Goal: Task Accomplishment & Management: Complete application form

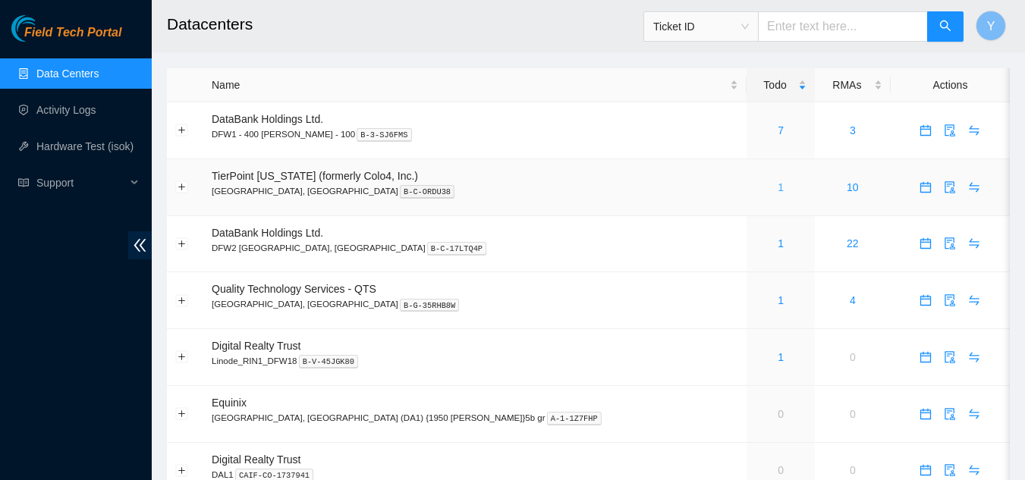
click at [778, 190] on link "1" at bounding box center [781, 187] width 6 height 12
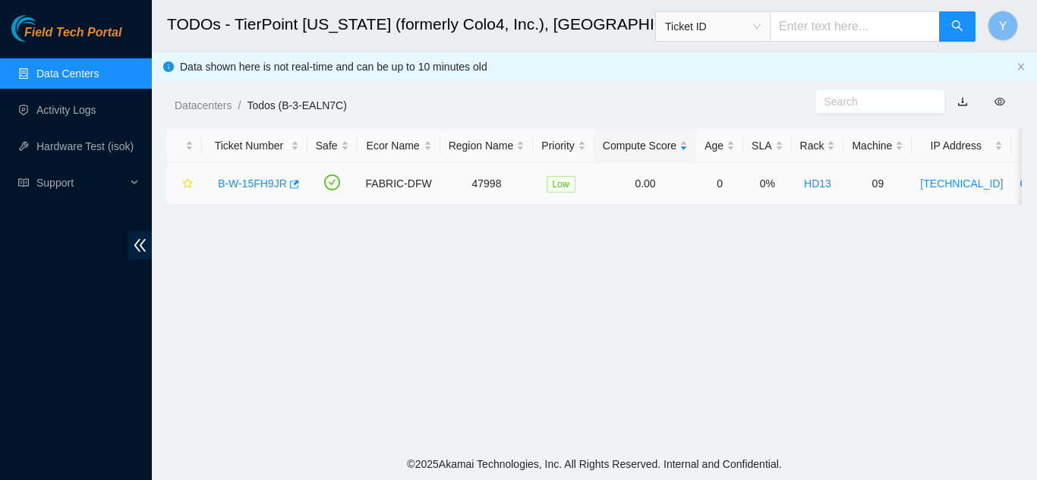
click at [241, 184] on link "B-W-15FH9JR" at bounding box center [252, 184] width 69 height 12
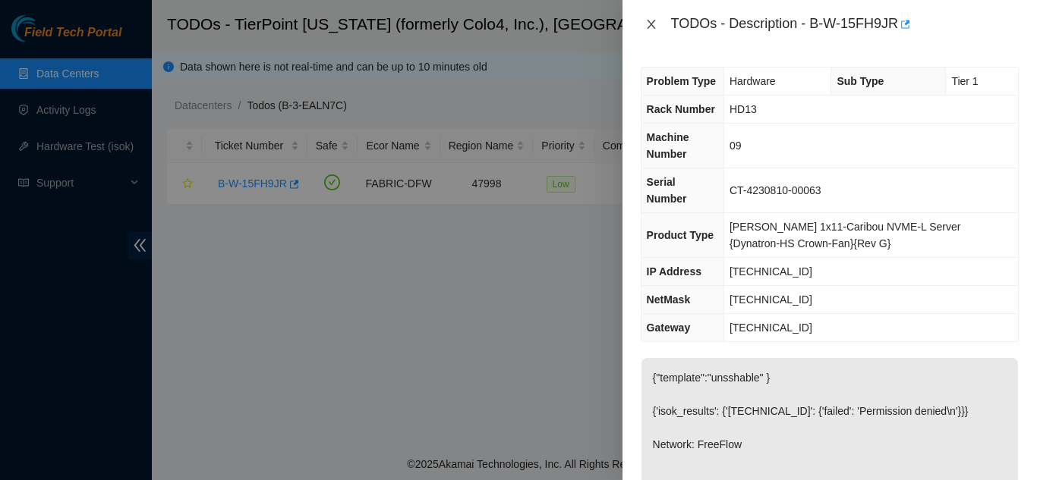
click at [650, 24] on icon "close" at bounding box center [651, 24] width 12 height 12
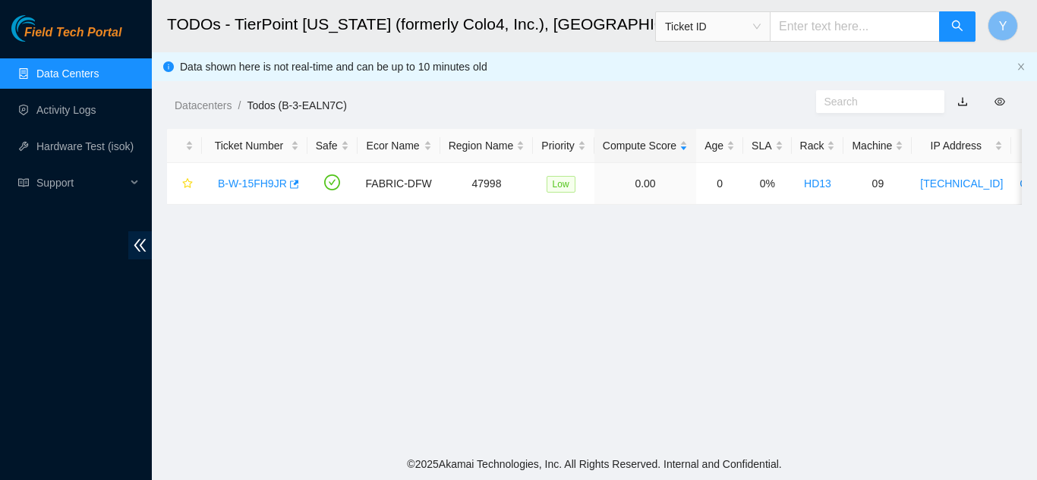
click at [77, 78] on link "Data Centers" at bounding box center [67, 74] width 62 height 12
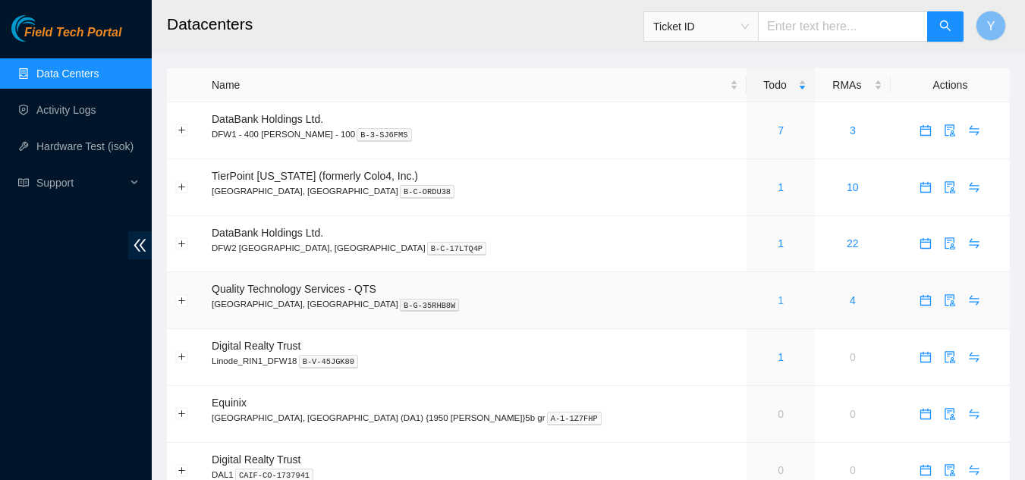
click at [778, 294] on link "1" at bounding box center [781, 300] width 6 height 12
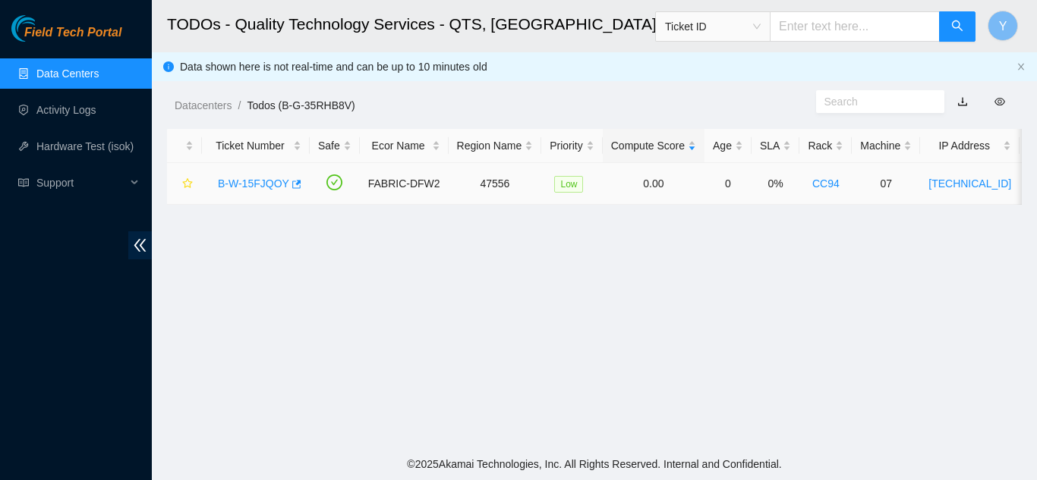
click at [236, 183] on link "B-W-15FJQOY" at bounding box center [253, 184] width 71 height 12
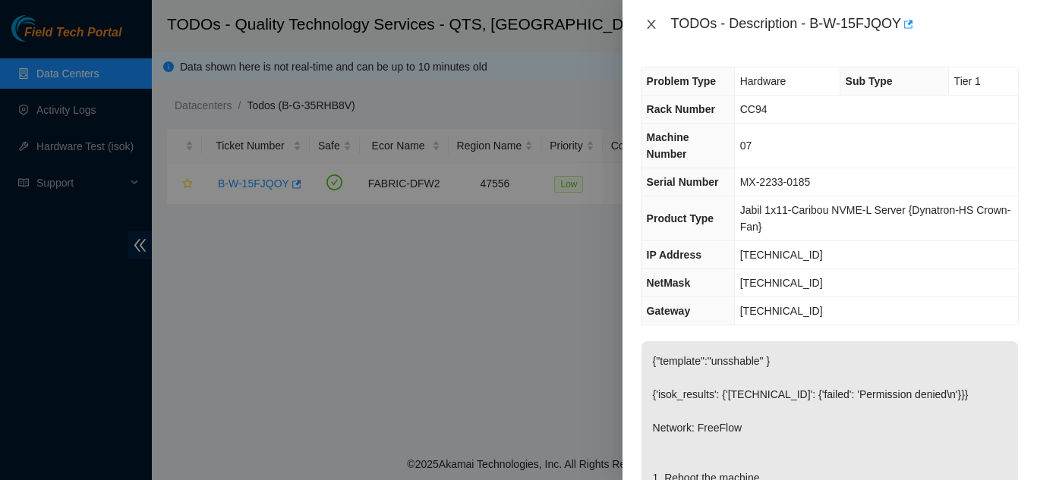
click at [653, 27] on icon "close" at bounding box center [651, 24] width 8 height 9
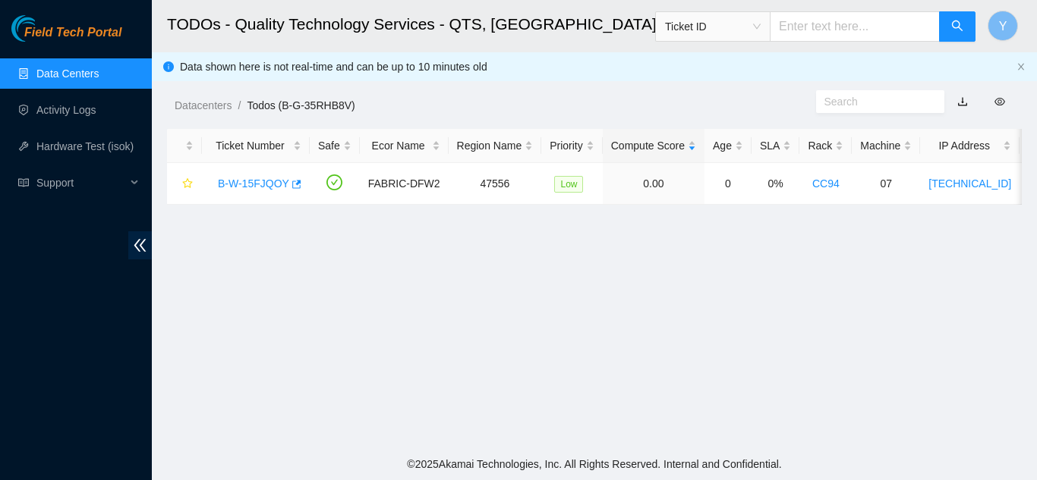
click at [80, 71] on link "Data Centers" at bounding box center [67, 74] width 62 height 12
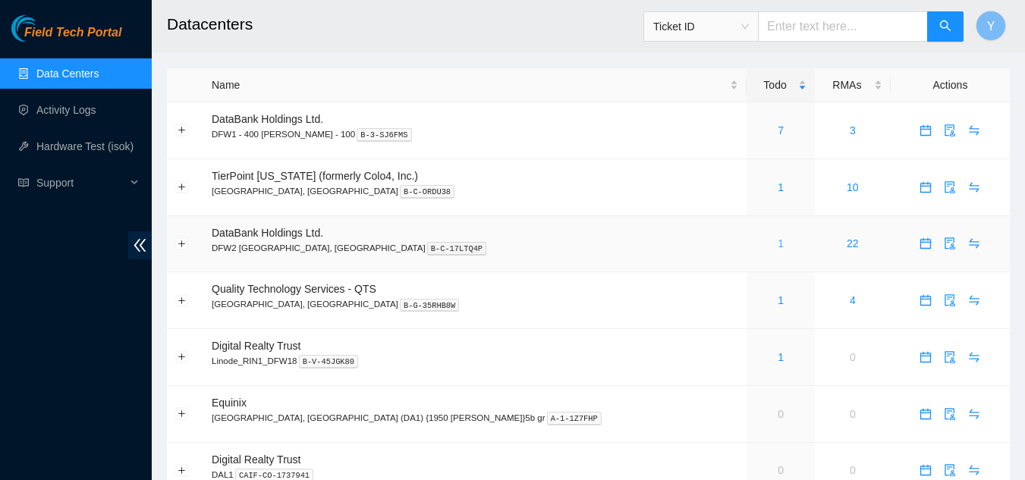
click at [778, 241] on link "1" at bounding box center [781, 244] width 6 height 12
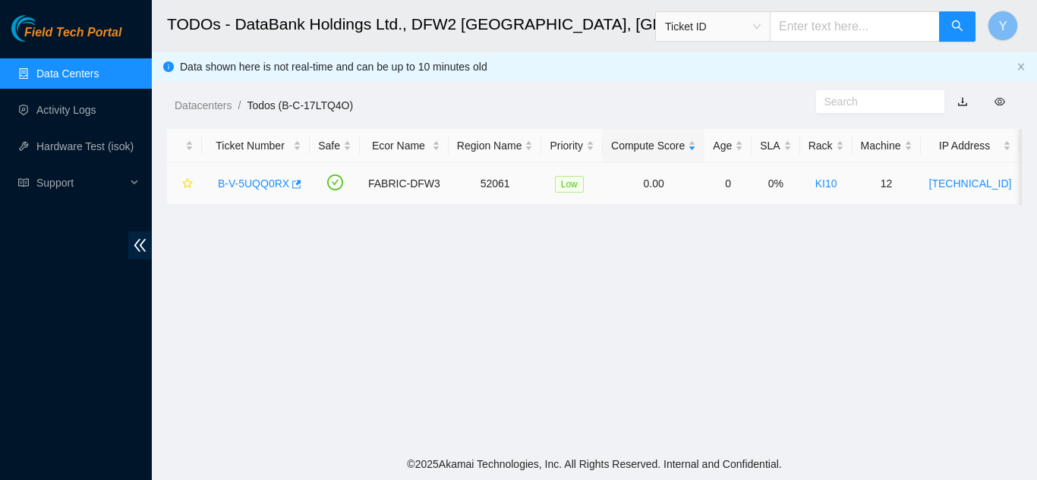
click at [265, 181] on link "B-V-5UQQ0RX" at bounding box center [253, 184] width 71 height 12
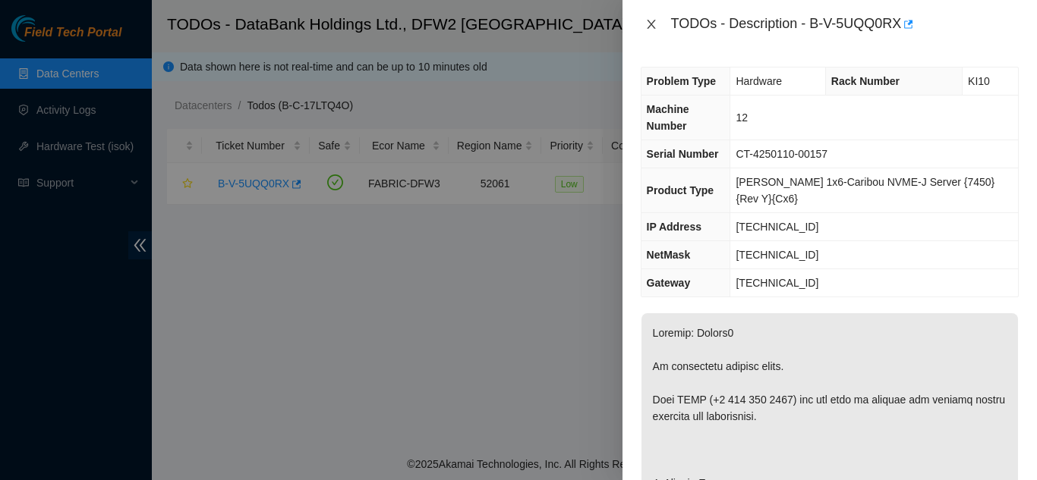
click at [653, 24] on icon "close" at bounding box center [651, 24] width 12 height 12
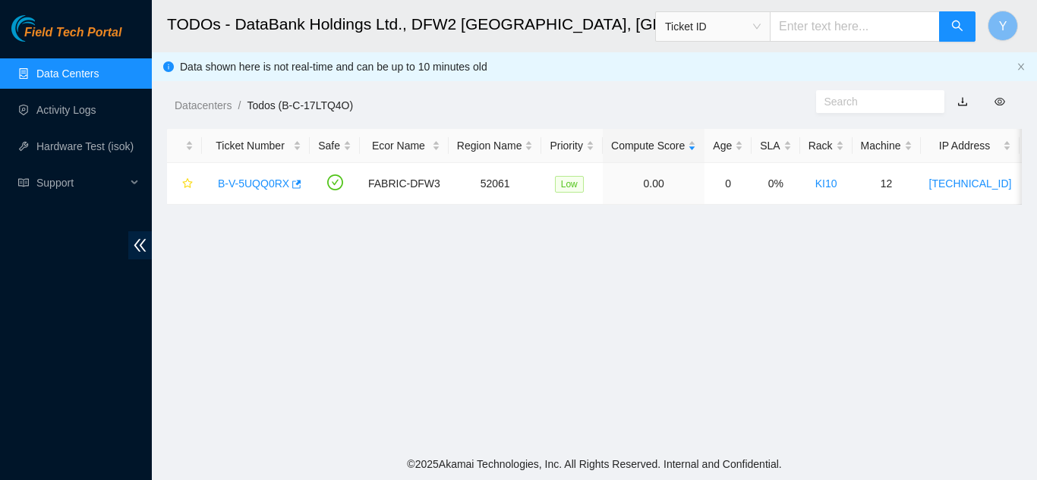
click at [80, 74] on link "Data Centers" at bounding box center [67, 74] width 62 height 12
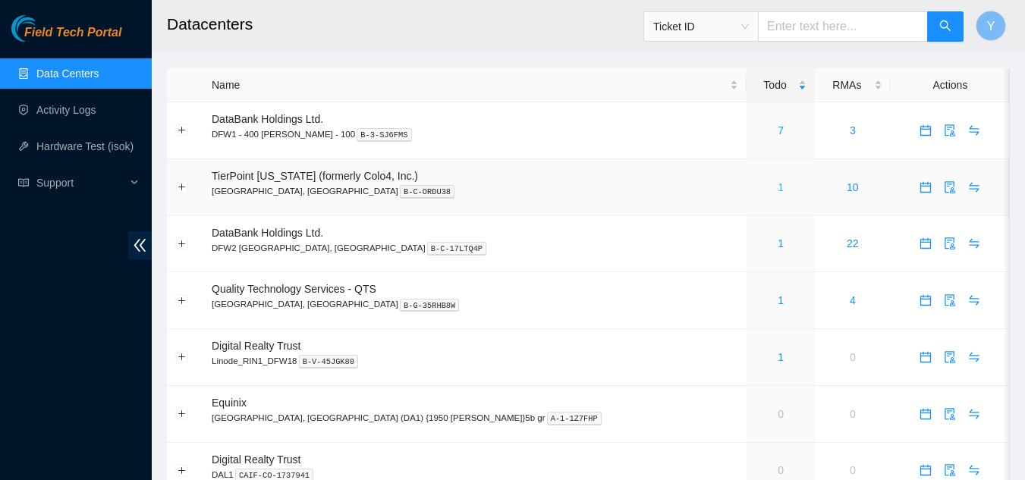
click at [778, 189] on link "1" at bounding box center [781, 187] width 6 height 12
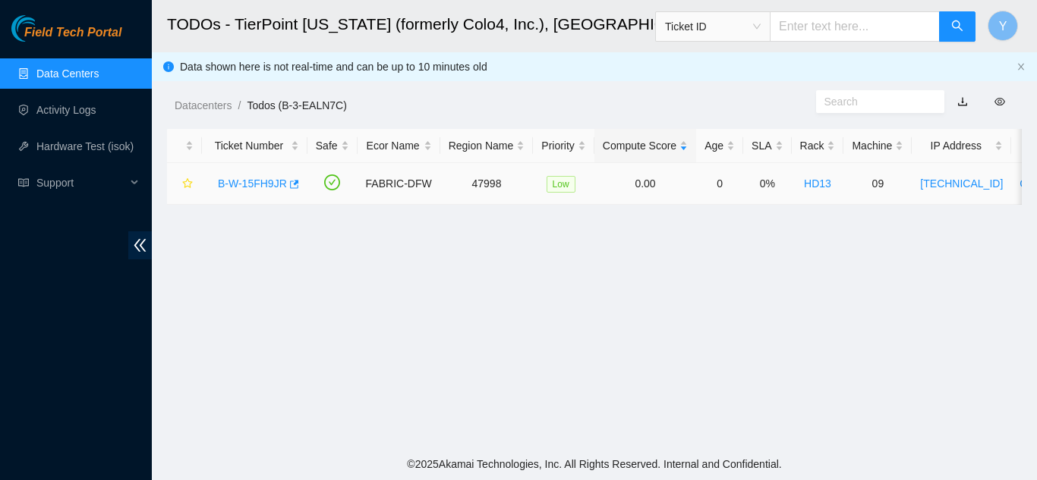
click at [272, 183] on link "B-W-15FH9JR" at bounding box center [252, 184] width 69 height 12
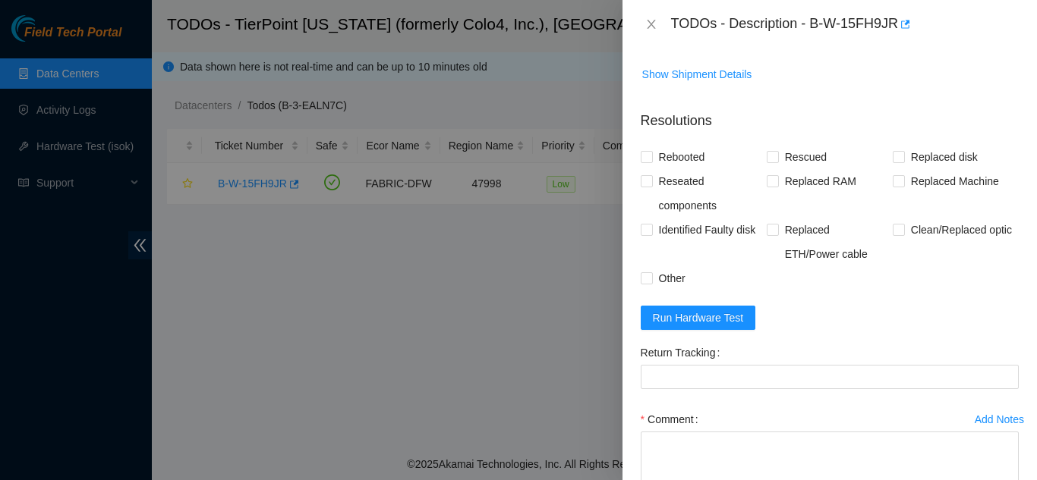
scroll to position [683, 0]
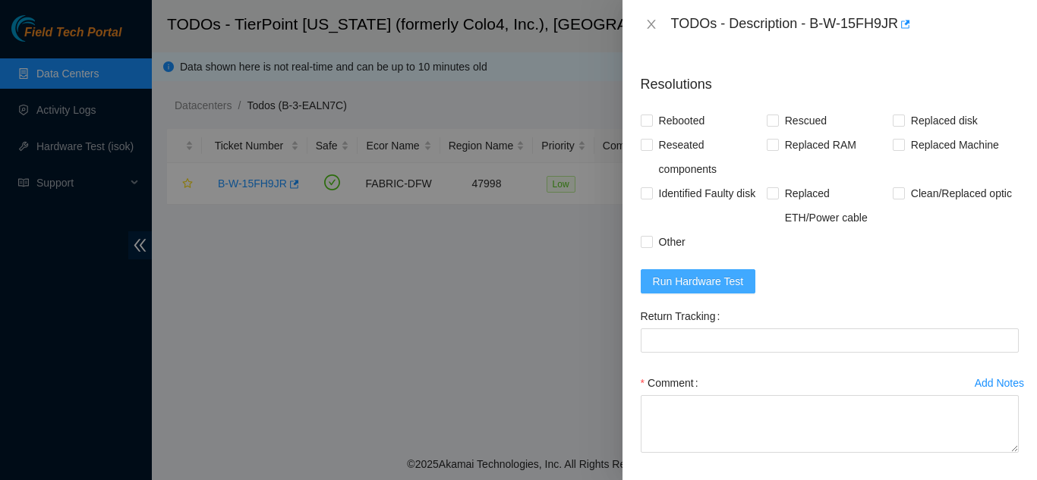
click at [715, 290] on span "Run Hardware Test" at bounding box center [698, 281] width 91 height 17
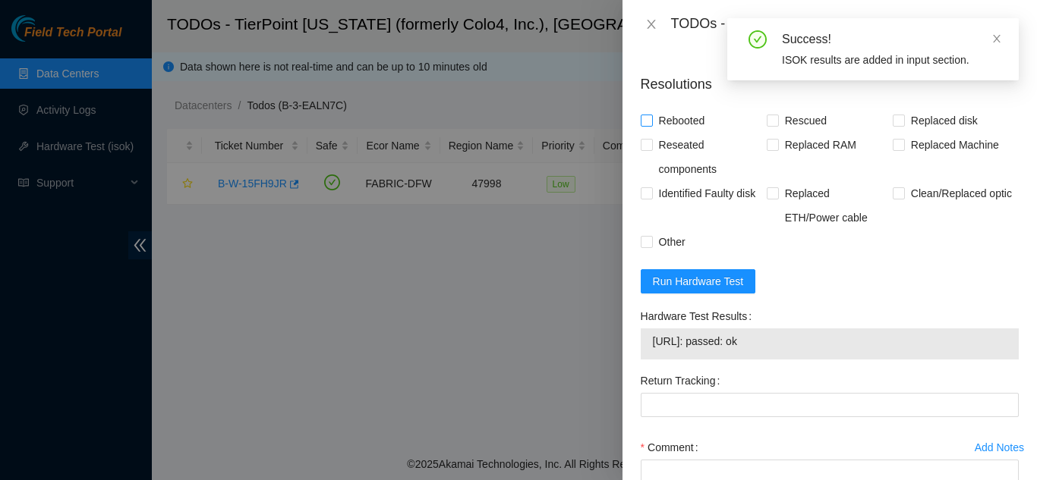
click at [648, 125] on input "Rebooted" at bounding box center [645, 120] width 11 height 11
checkbox input "true"
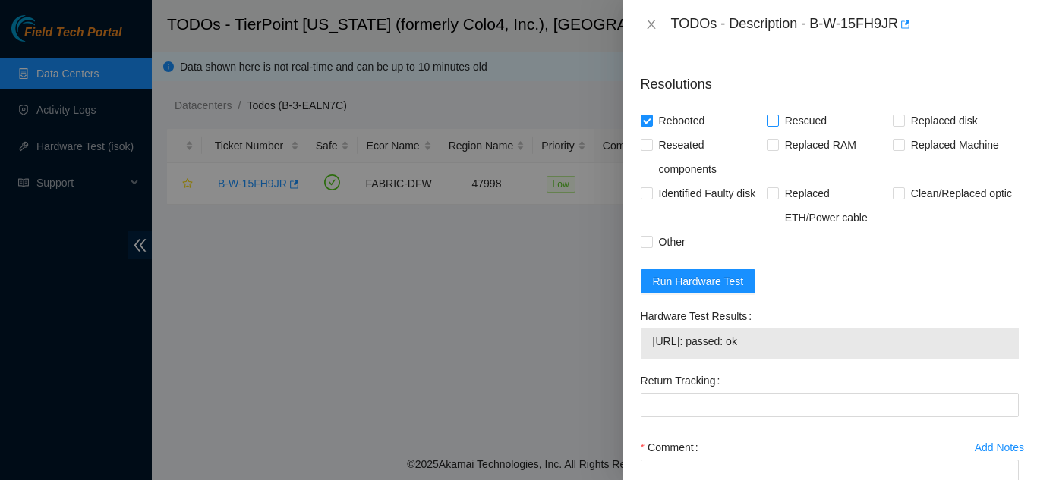
click at [769, 125] on input "Rescued" at bounding box center [771, 120] width 11 height 11
checkbox input "true"
click at [650, 247] on input "Other" at bounding box center [645, 241] width 11 height 11
checkbox input "true"
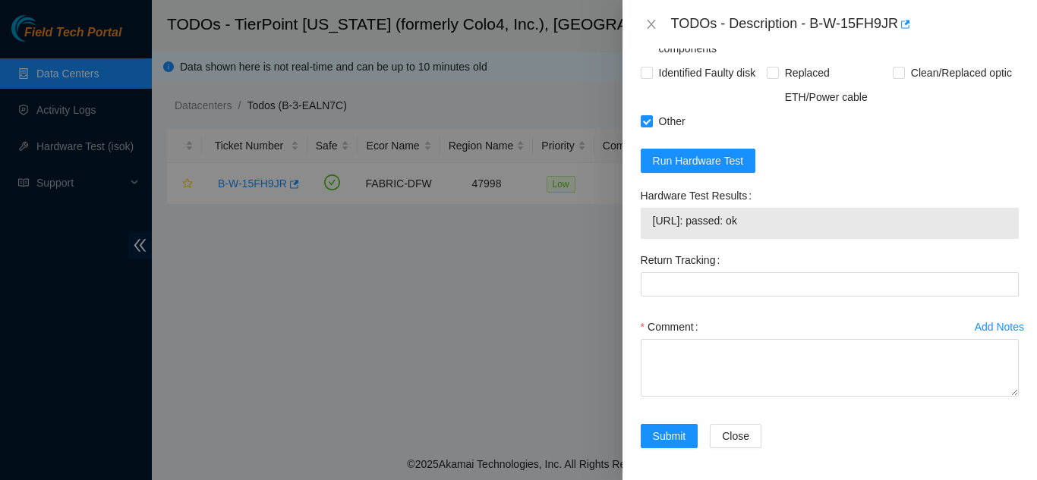
scroll to position [825, 0]
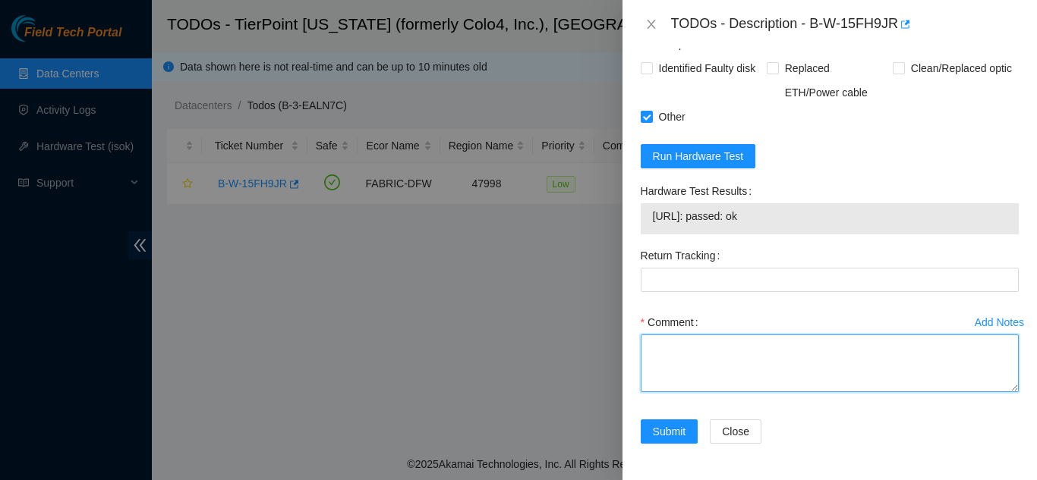
click at [716, 358] on textarea "Comment" at bounding box center [829, 364] width 378 height 58
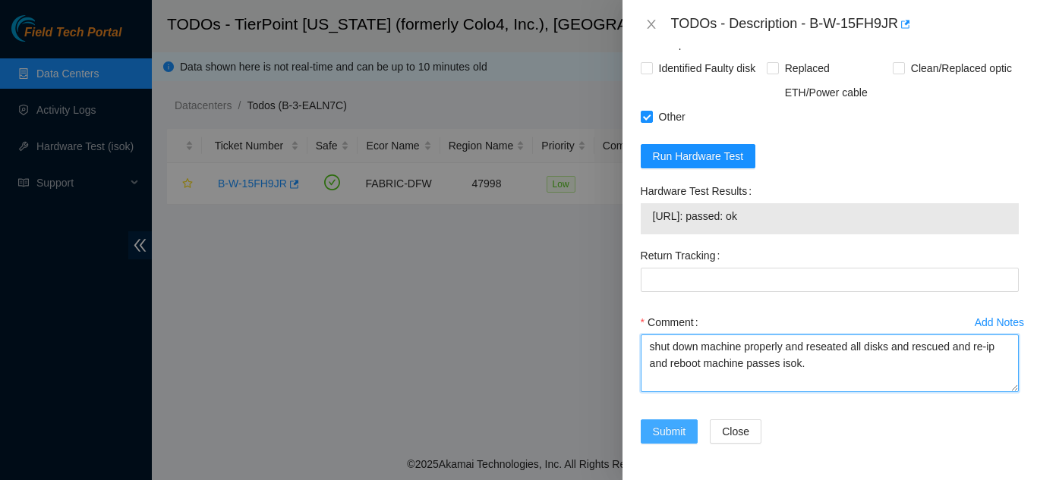
type textarea "shut down machine properly and reseated all disks and rescued and re-ip and reb…"
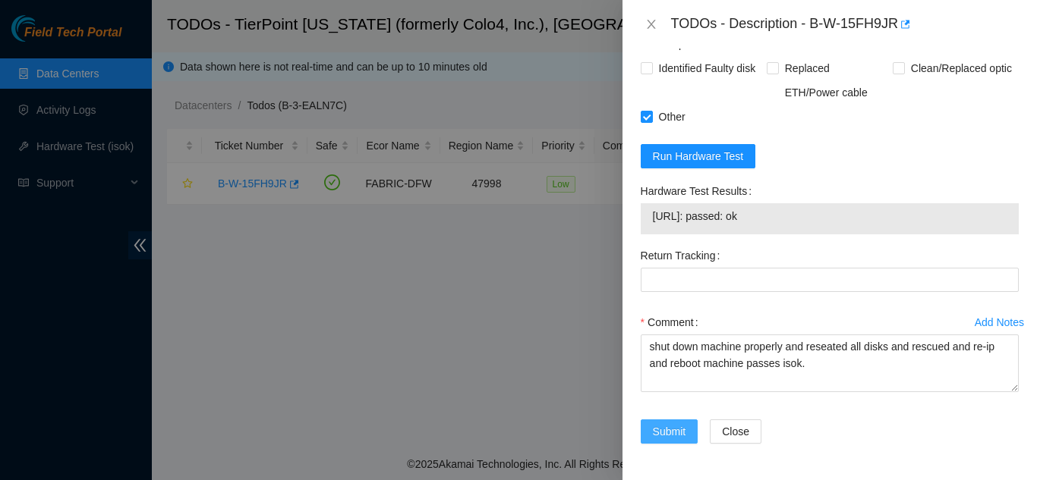
click at [658, 429] on span "Submit" at bounding box center [669, 431] width 33 height 17
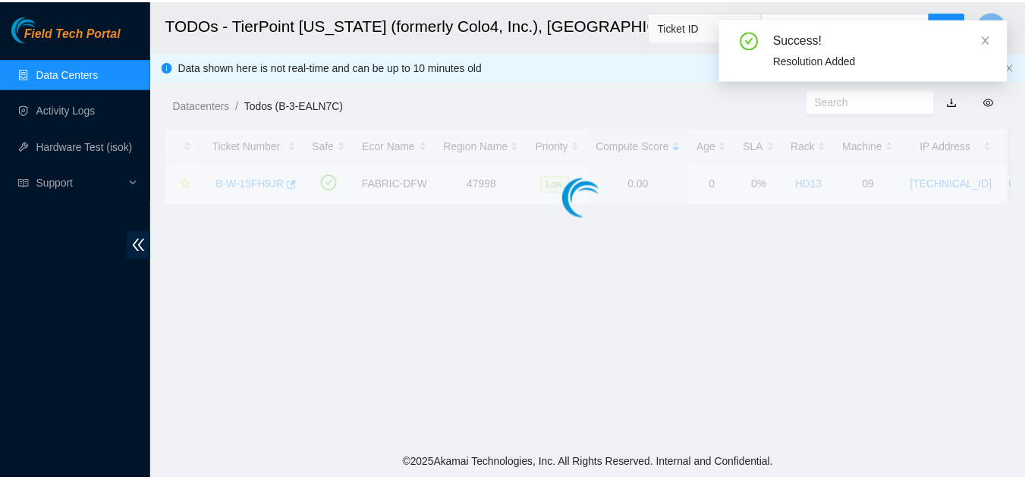
scroll to position [465, 0]
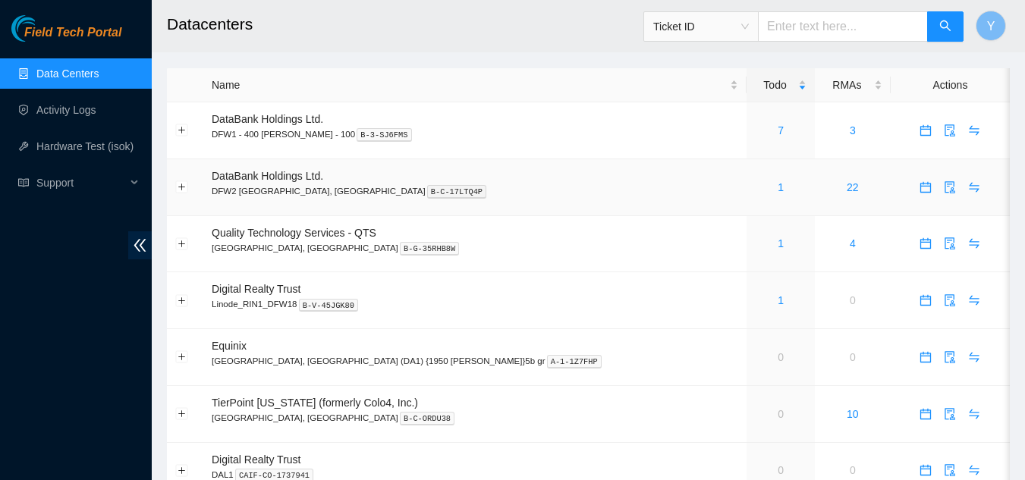
click at [755, 188] on div "1" at bounding box center [781, 187] width 52 height 17
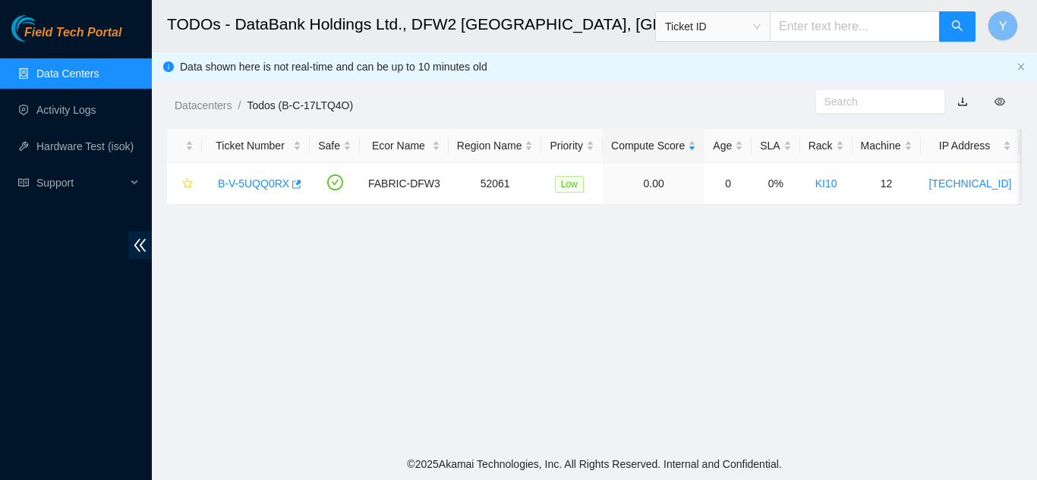
click at [99, 73] on link "Data Centers" at bounding box center [67, 74] width 62 height 12
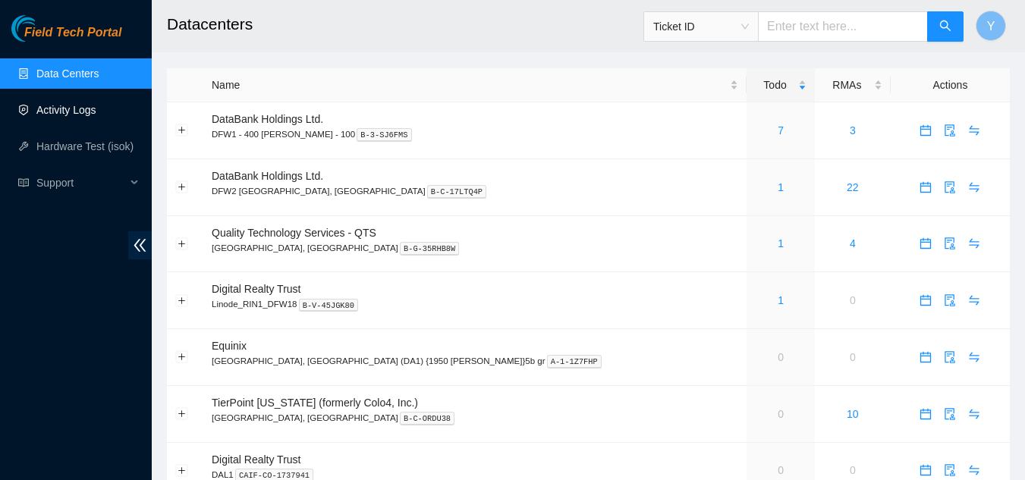
click at [72, 112] on link "Activity Logs" at bounding box center [66, 110] width 60 height 12
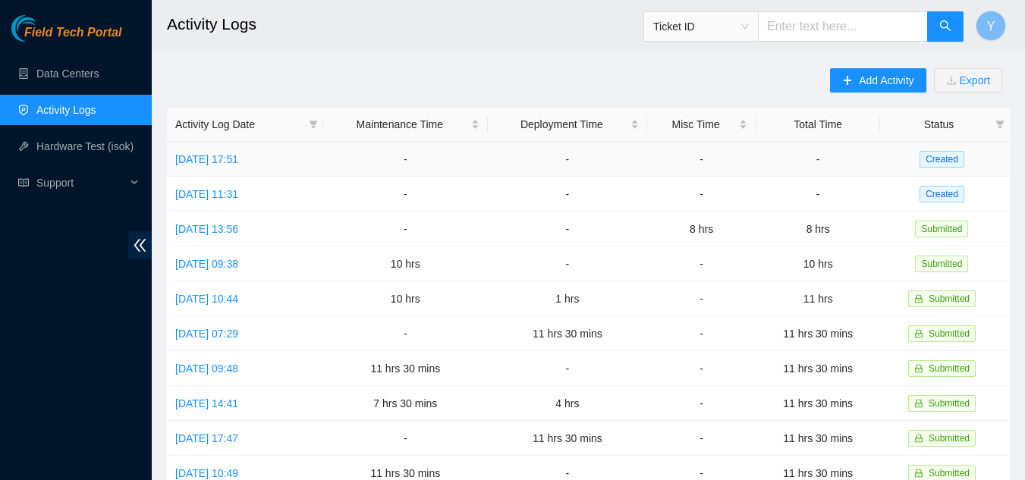
click at [250, 166] on td "[DATE] 17:51" at bounding box center [245, 159] width 156 height 35
click at [238, 162] on link "[DATE] 17:51" at bounding box center [206, 159] width 63 height 12
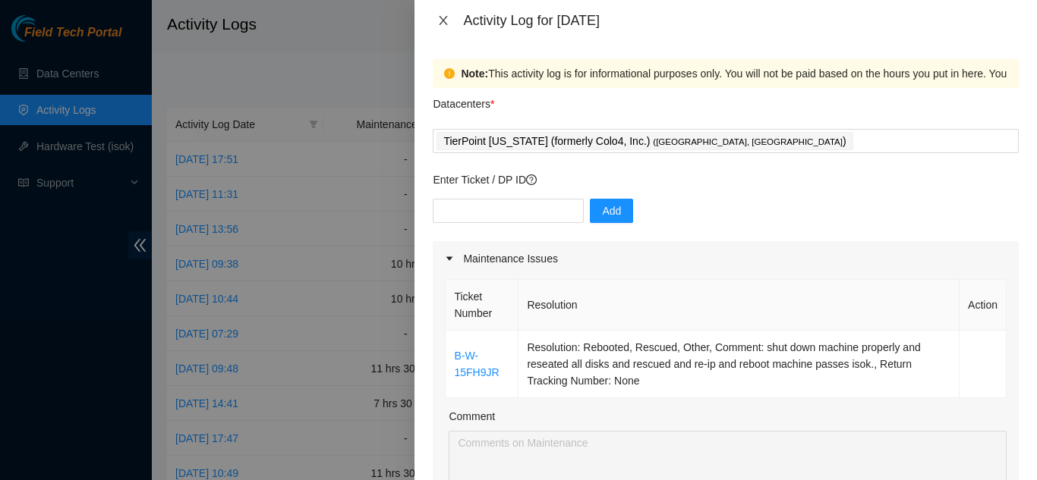
click at [445, 24] on icon "close" at bounding box center [443, 20] width 12 height 12
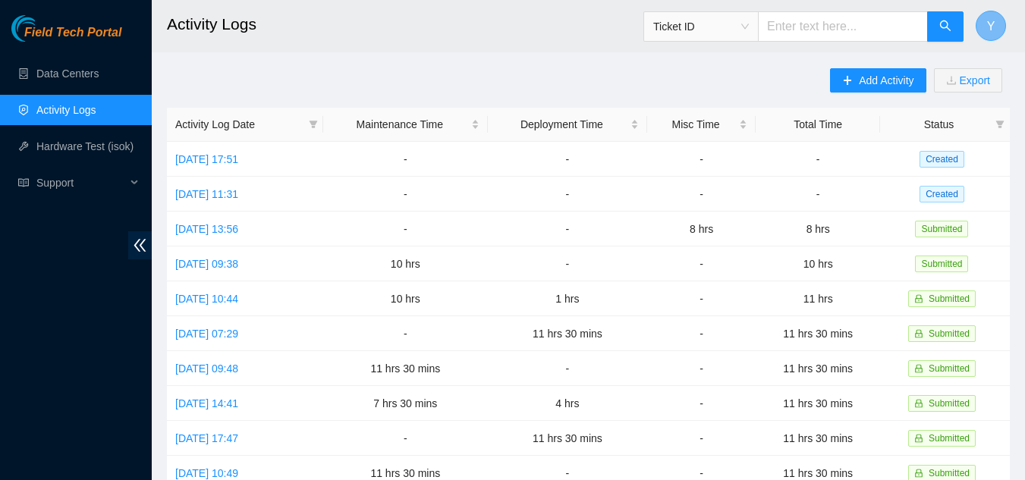
click at [993, 24] on span "Y" at bounding box center [991, 26] width 8 height 19
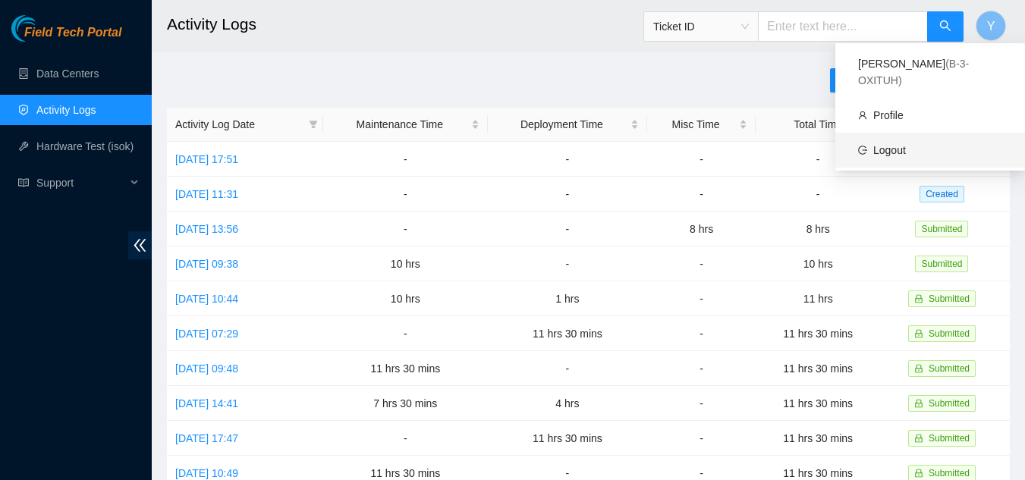
click at [906, 144] on link "Logout" at bounding box center [889, 150] width 33 height 12
